Goal: Task Accomplishment & Management: Manage account settings

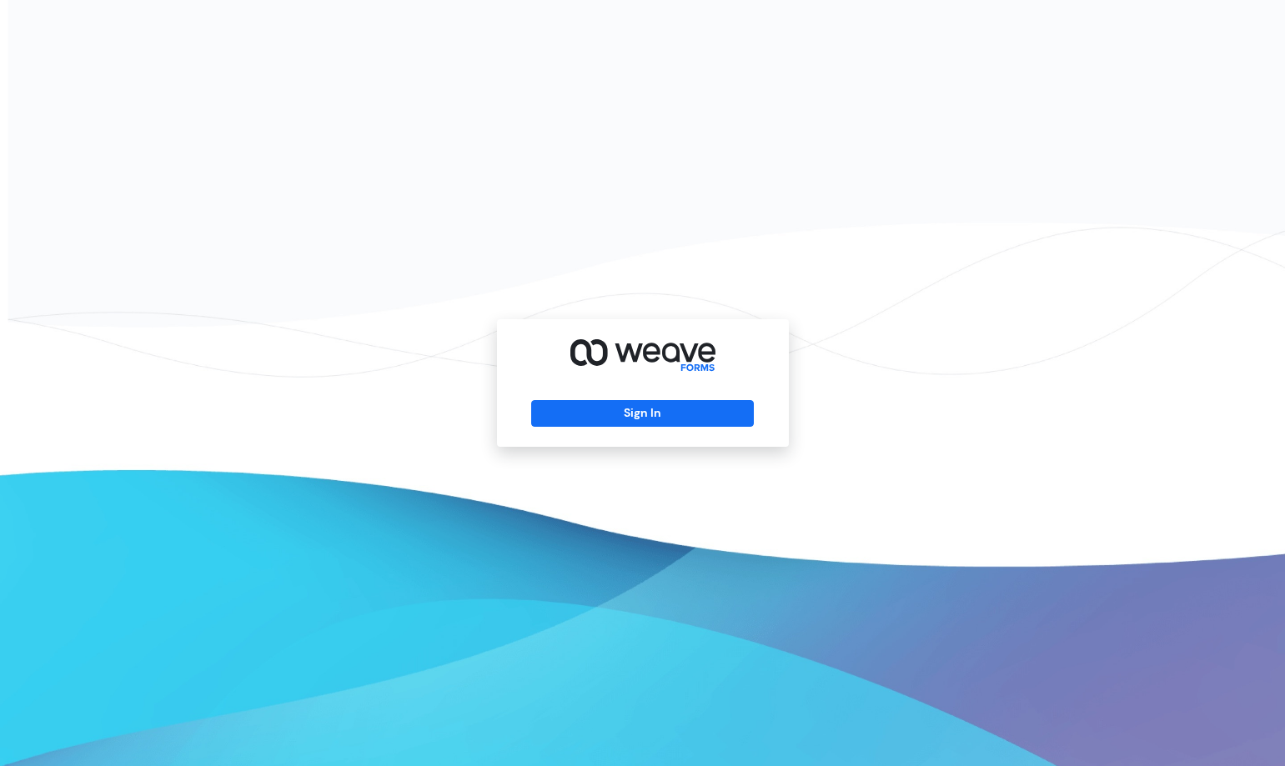
click at [218, 727] on div "Sign In" at bounding box center [642, 383] width 1285 height 766
click at [658, 419] on button "Sign In" at bounding box center [642, 413] width 223 height 27
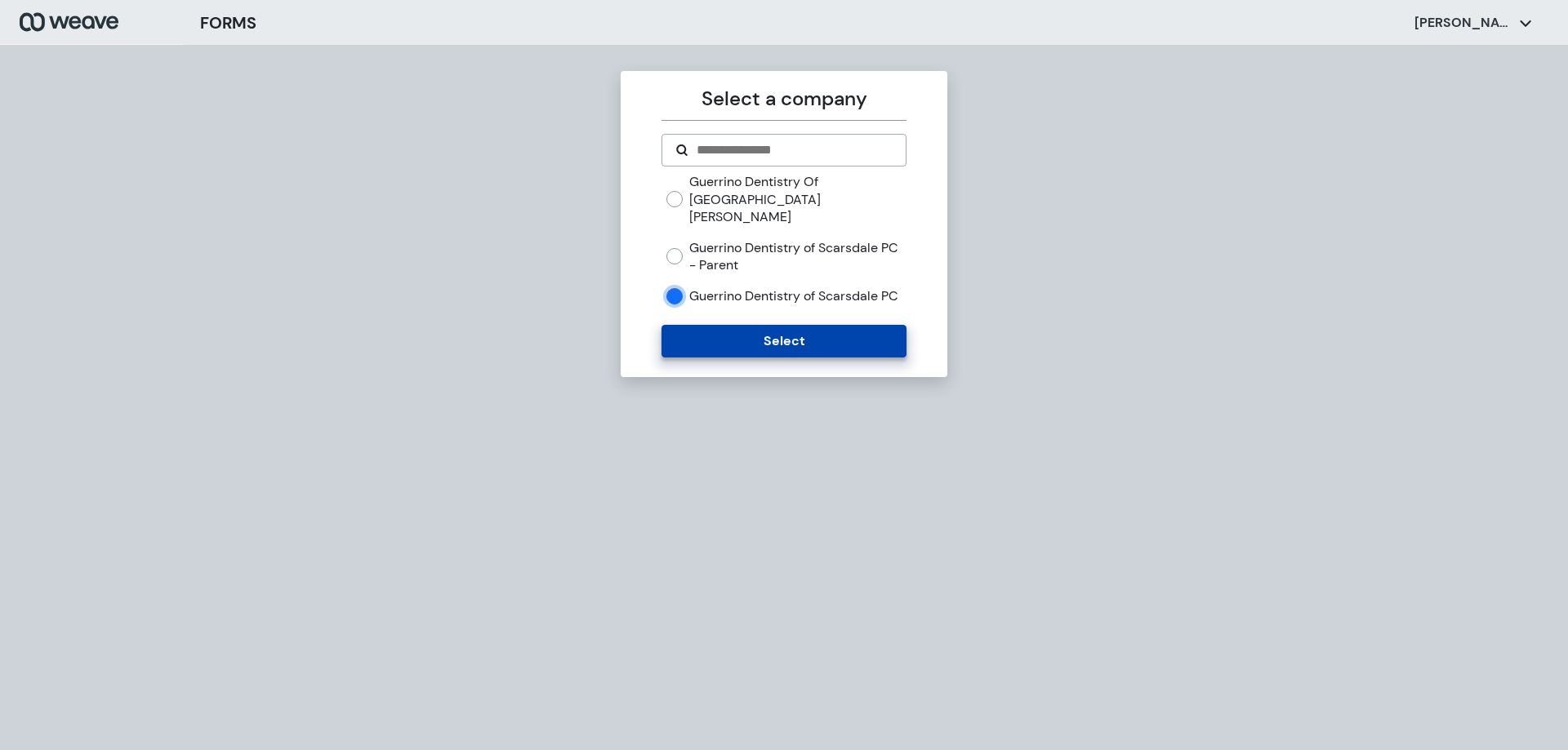
click at [763, 344] on button "Select" at bounding box center [783, 341] width 244 height 32
